Goal: Task Accomplishment & Management: Manage account settings

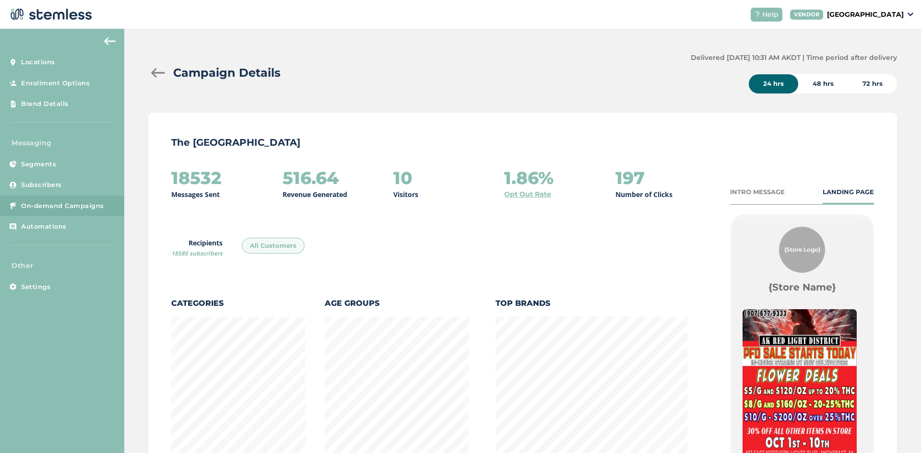
scroll to position [523, 743]
click at [825, 88] on div "48 hrs" at bounding box center [823, 83] width 50 height 19
click at [762, 88] on div "24 hrs" at bounding box center [773, 83] width 49 height 19
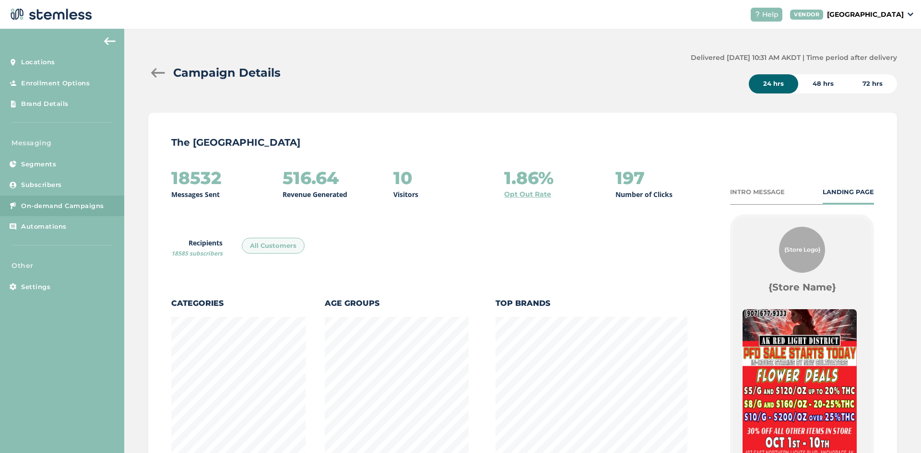
scroll to position [523, 743]
click at [151, 75] on div at bounding box center [157, 73] width 19 height 10
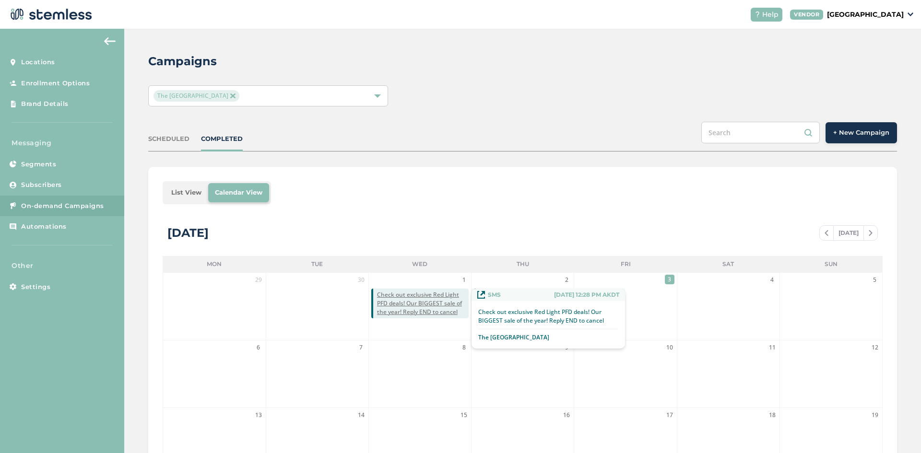
click at [409, 296] on span "Check out exclusive Red Light PFD deals! Our BIGGEST sale of the year! Reply EN…" at bounding box center [423, 304] width 92 height 26
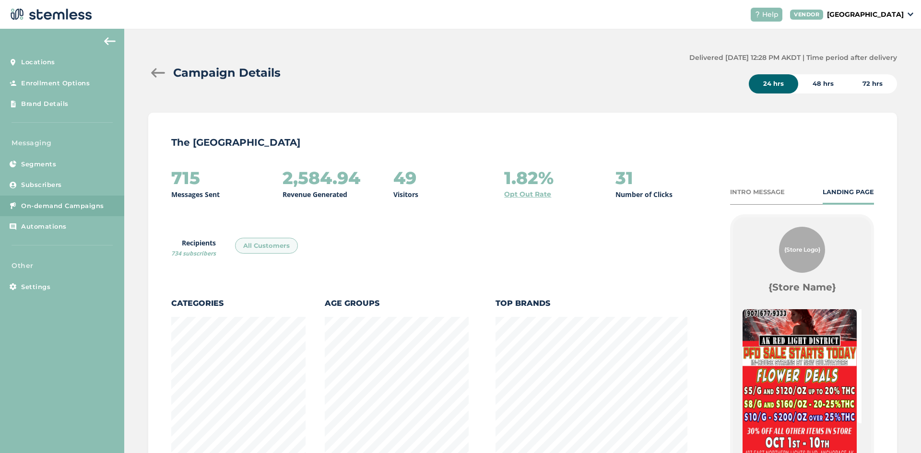
click at [153, 73] on div at bounding box center [157, 73] width 19 height 10
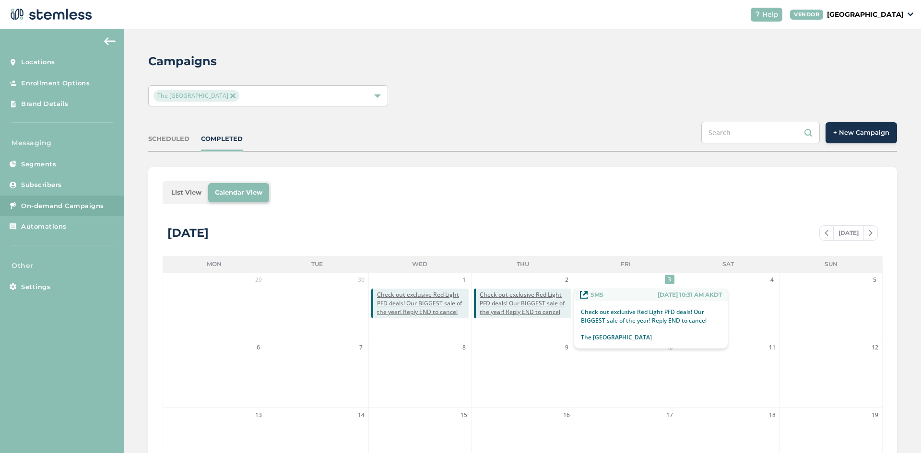
click at [520, 300] on span "Check out exclusive Red Light PFD deals! Our BIGGEST sale of the year! Reply EN…" at bounding box center [526, 304] width 92 height 26
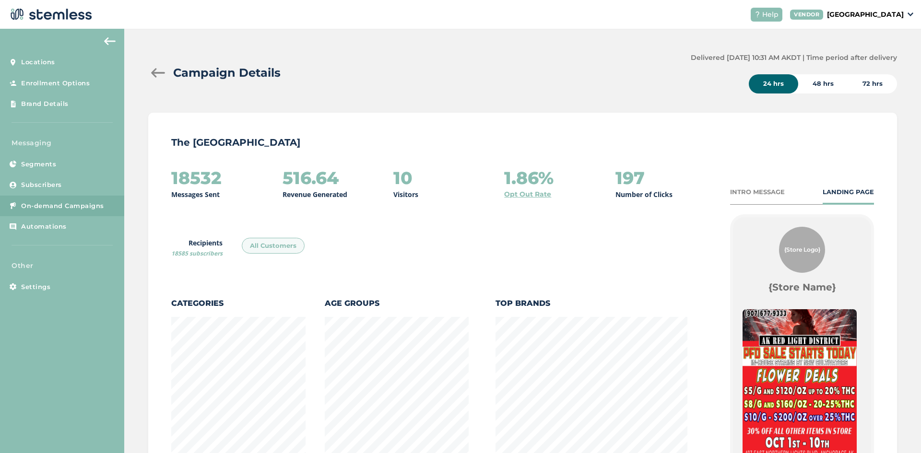
click at [150, 72] on div at bounding box center [157, 73] width 19 height 10
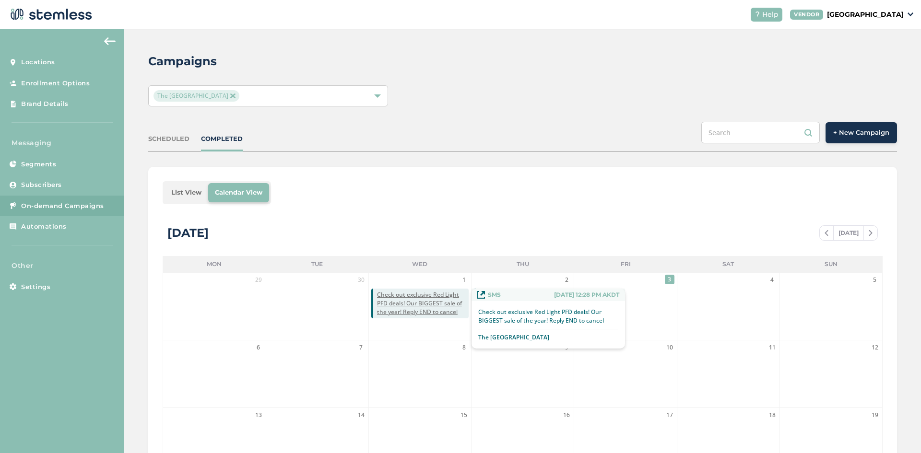
click at [427, 303] on span "Check out exclusive Red Light PFD deals! Our BIGGEST sale of the year! Reply EN…" at bounding box center [423, 304] width 92 height 26
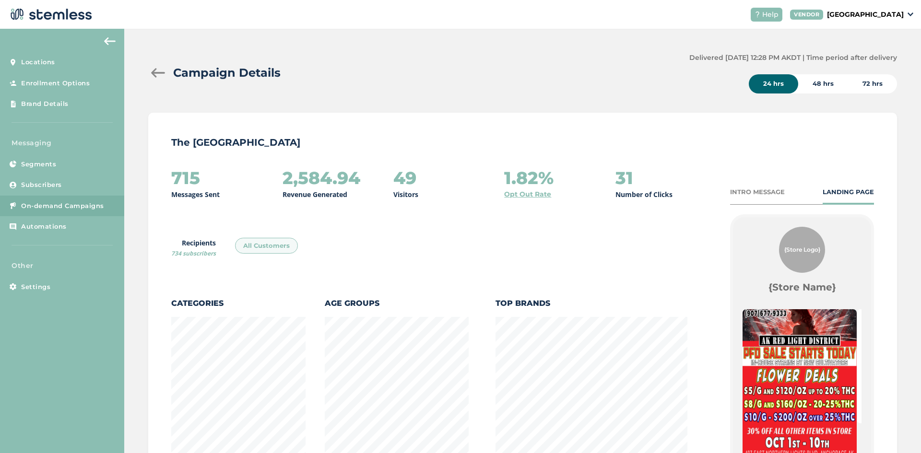
click at [153, 71] on div at bounding box center [157, 73] width 19 height 10
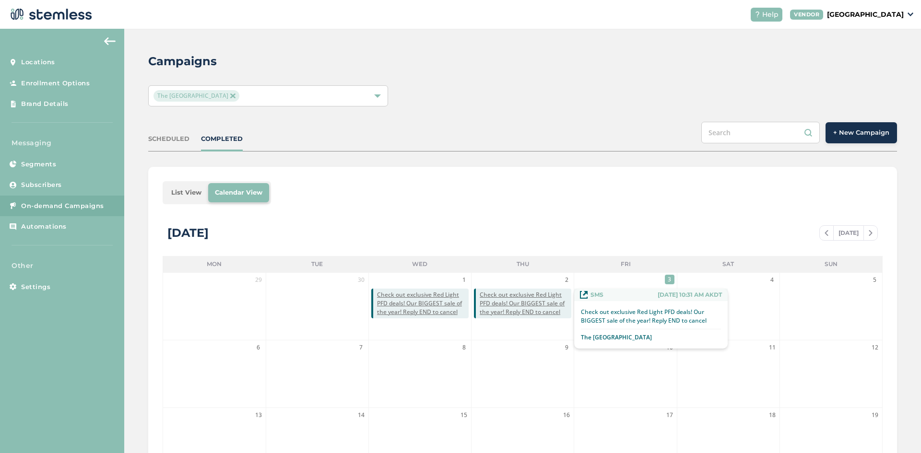
click at [516, 309] on span "Check out exclusive Red Light PFD deals! Our BIGGEST sale of the year! Reply EN…" at bounding box center [526, 304] width 92 height 26
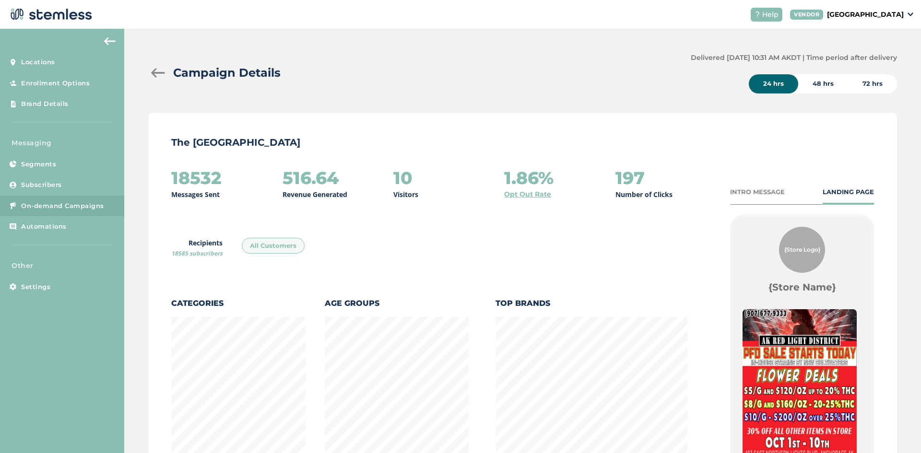
click at [820, 83] on div "48 hrs" at bounding box center [823, 83] width 50 height 19
click at [860, 83] on div "72 hrs" at bounding box center [872, 83] width 49 height 19
click at [822, 82] on div "48 hrs" at bounding box center [823, 83] width 50 height 19
click at [766, 87] on div "24 hrs" at bounding box center [773, 83] width 49 height 19
click at [817, 81] on div "48 hrs" at bounding box center [823, 83] width 50 height 19
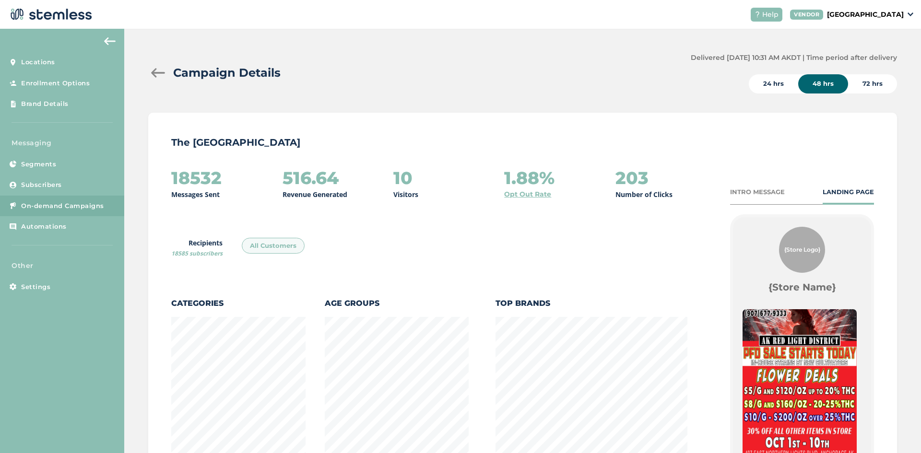
click at [865, 84] on div "72 hrs" at bounding box center [872, 83] width 49 height 19
click at [823, 84] on div "48 hrs" at bounding box center [823, 83] width 50 height 19
click at [155, 78] on div "Campaign Details" at bounding box center [415, 72] width 535 height 17
click at [161, 73] on div at bounding box center [157, 73] width 19 height 10
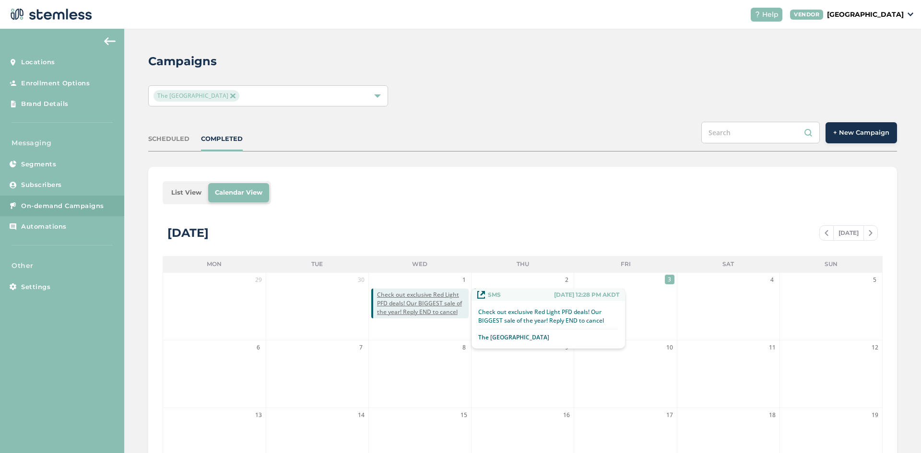
click at [388, 298] on span "Check out exclusive Red Light PFD deals! Our BIGGEST sale of the year! Reply EN…" at bounding box center [423, 304] width 92 height 26
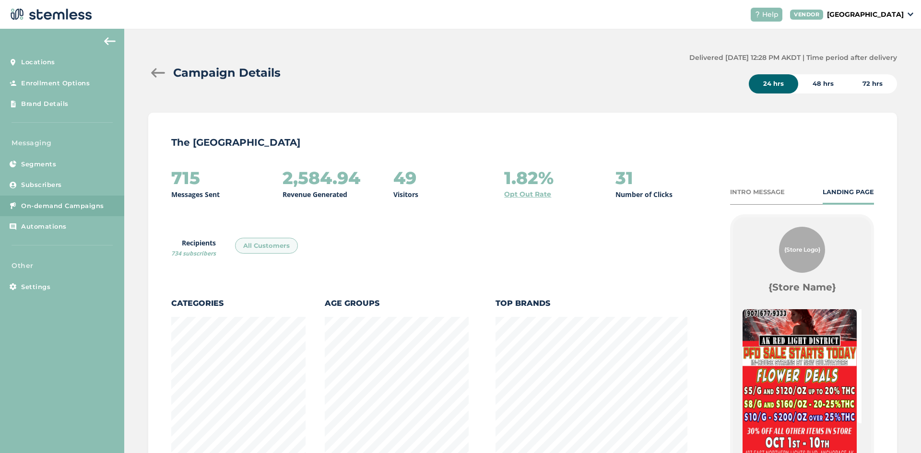
click at [881, 81] on div "72 hrs" at bounding box center [872, 83] width 49 height 19
